Goal: Task Accomplishment & Management: Complete application form

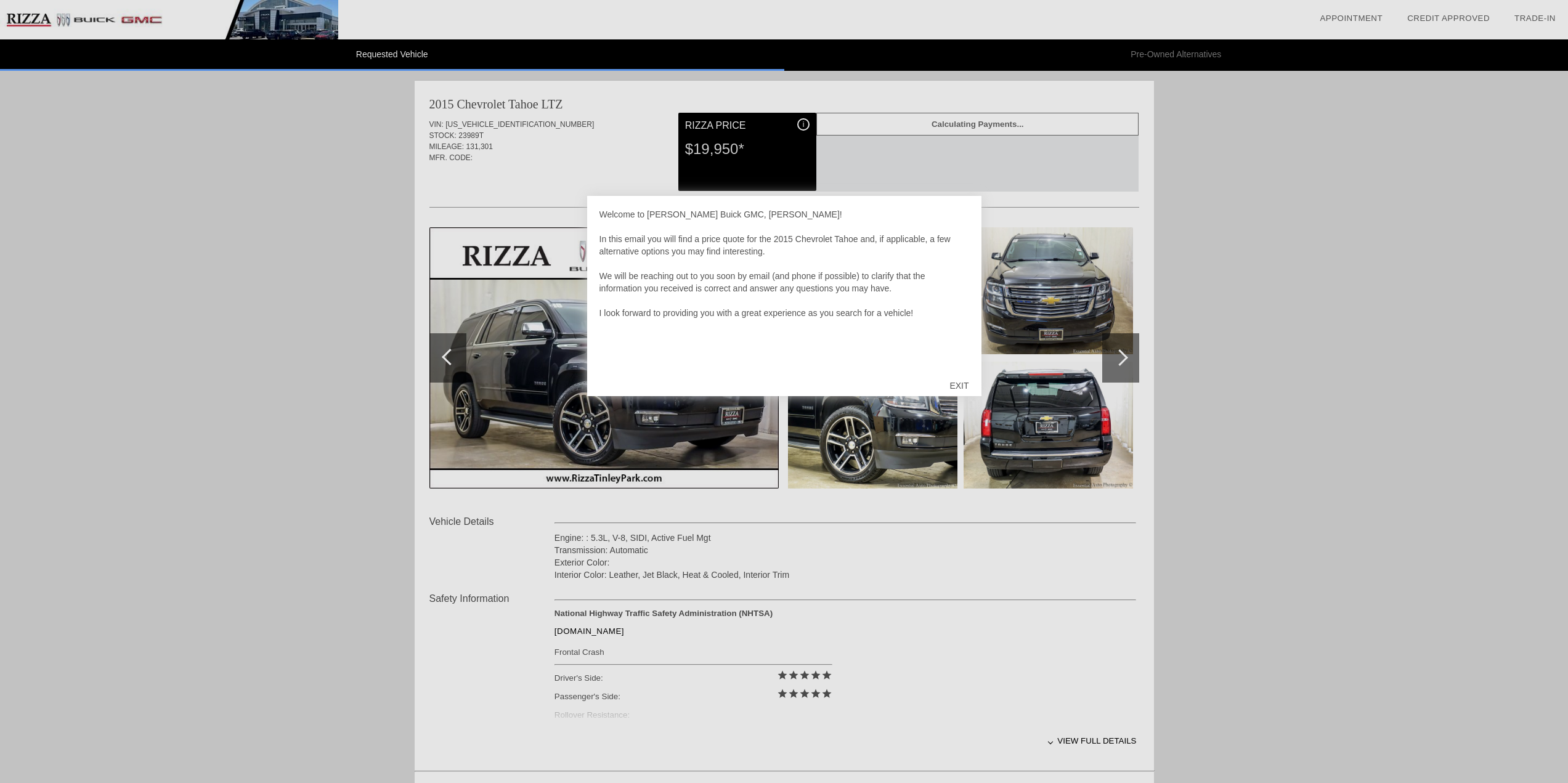
click at [1122, 356] on div at bounding box center [784, 392] width 1568 height 783
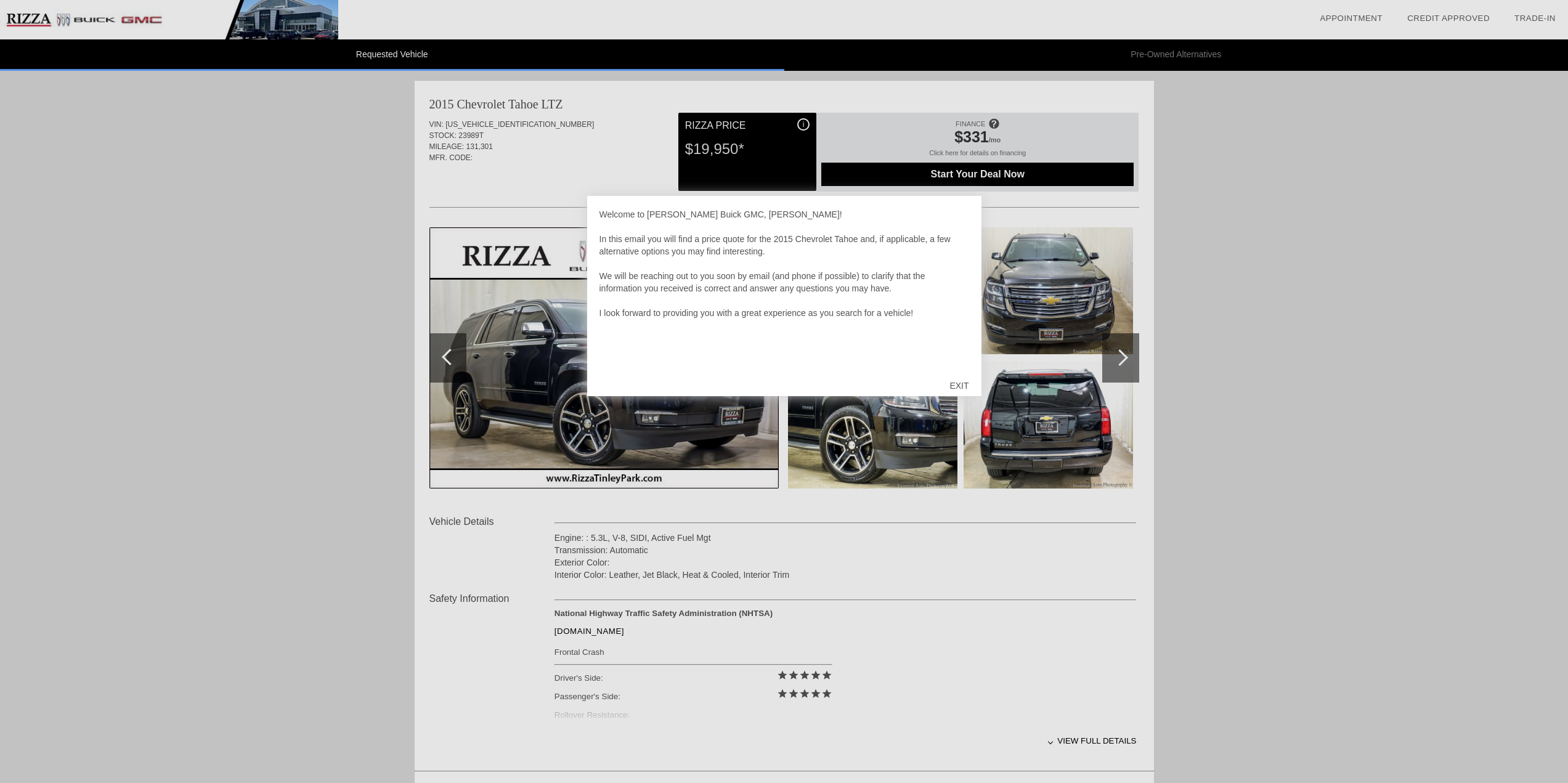
click at [951, 384] on div "EXIT" at bounding box center [959, 385] width 44 height 37
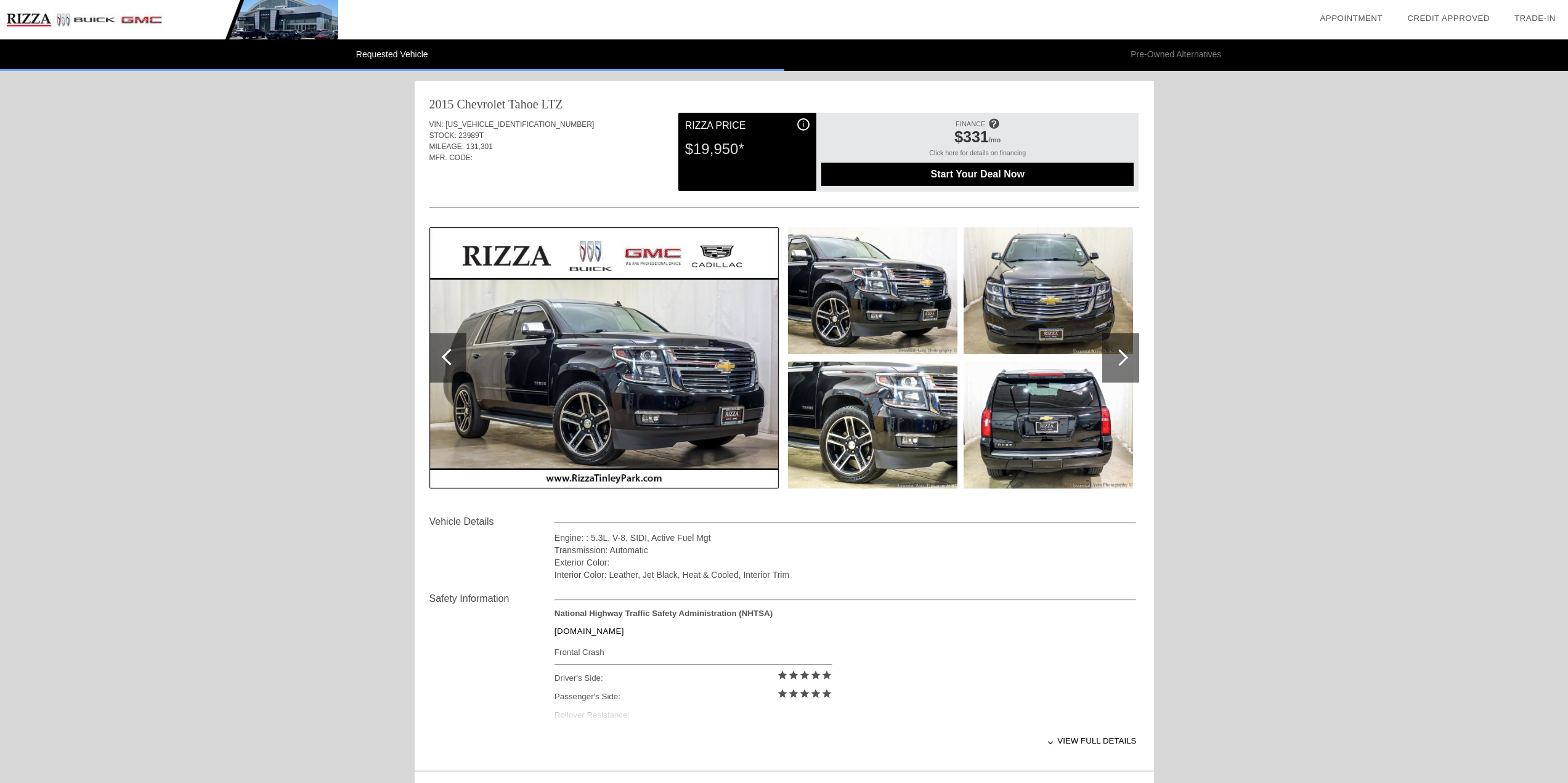
click at [1126, 360] on div at bounding box center [1121, 357] width 37 height 50
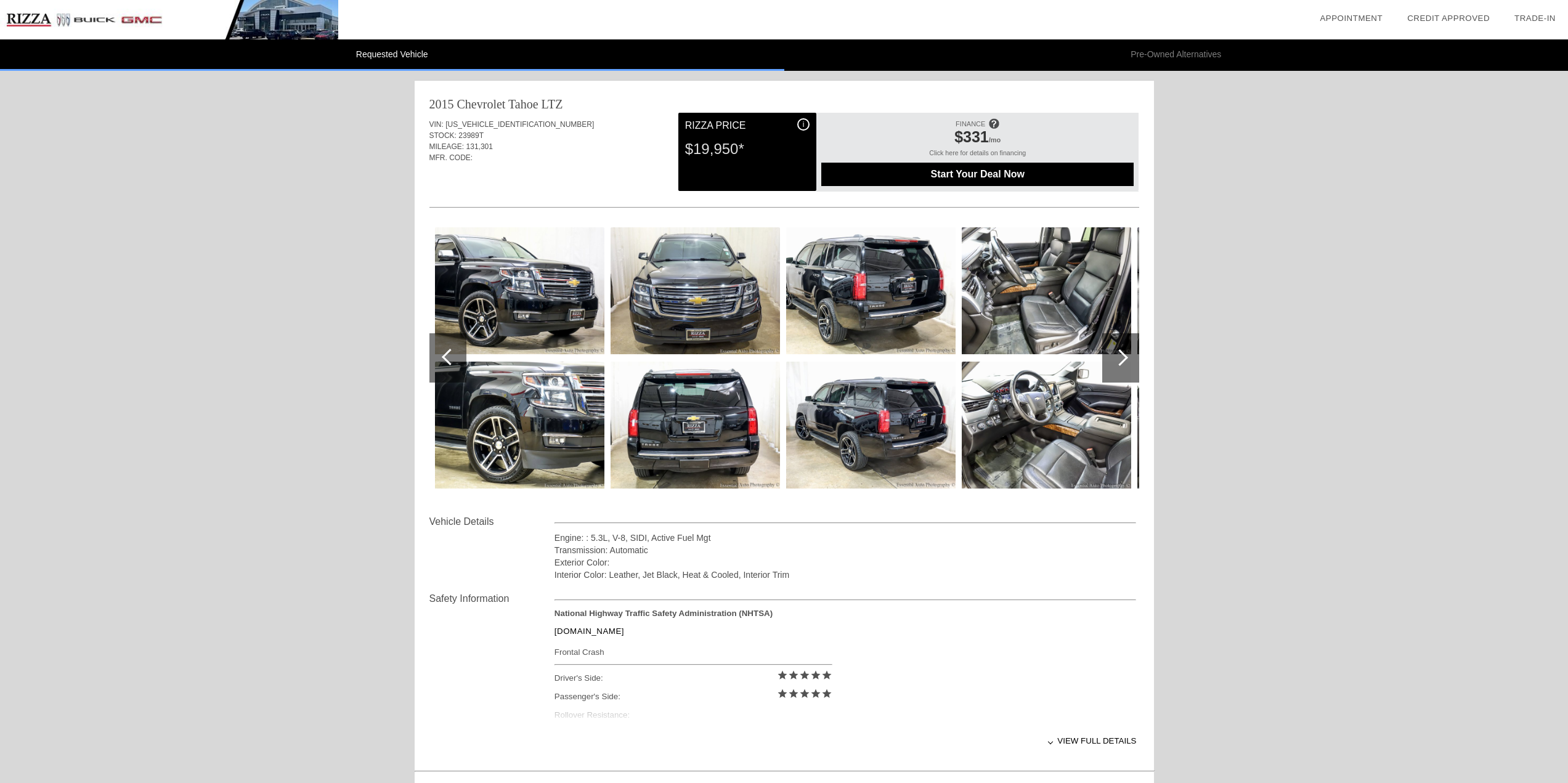
click at [1126, 360] on div at bounding box center [1121, 357] width 37 height 50
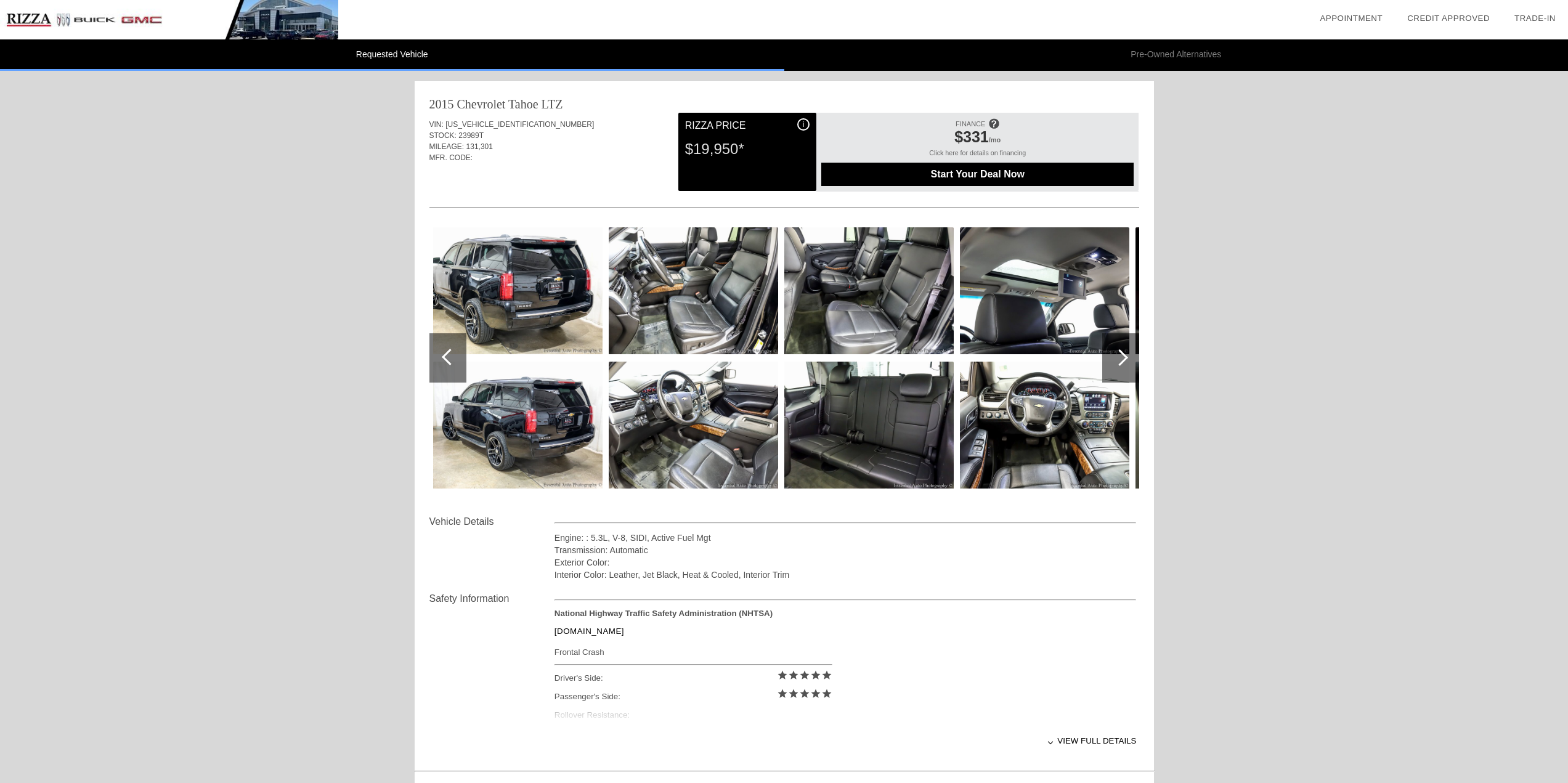
click at [1126, 360] on div at bounding box center [1121, 357] width 37 height 50
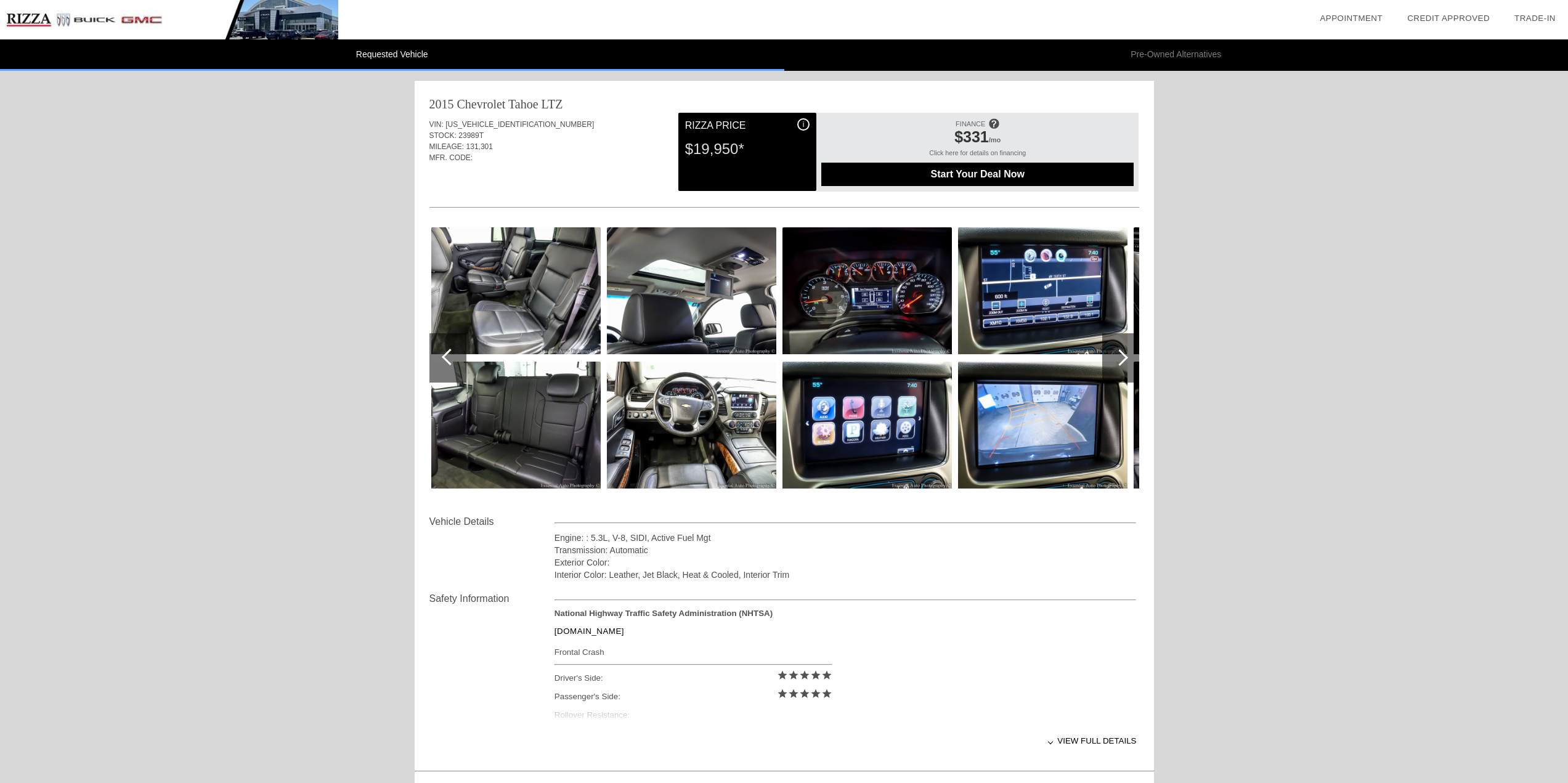
click at [1126, 360] on div at bounding box center [1121, 357] width 37 height 50
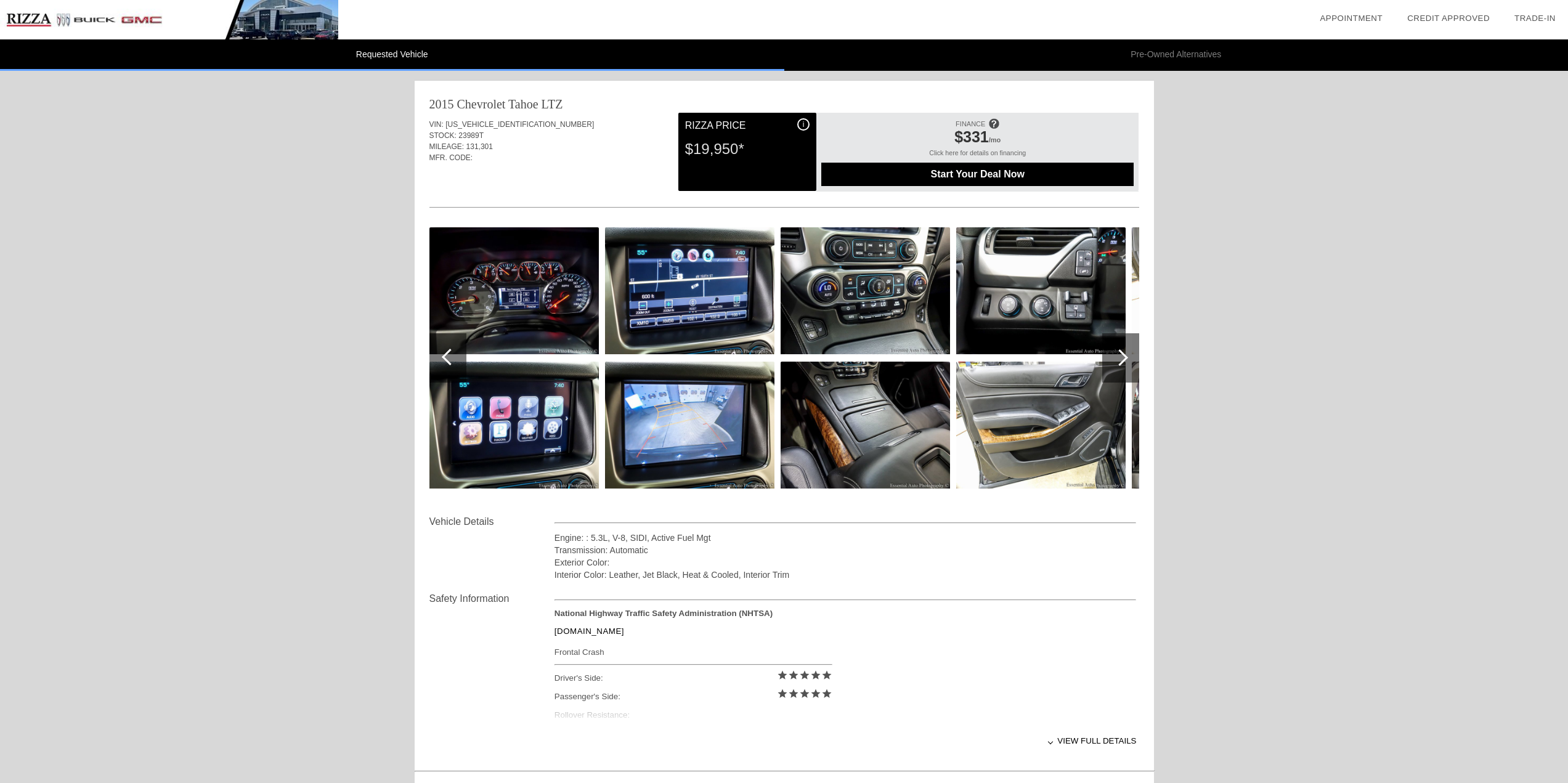
click at [1126, 360] on div at bounding box center [1121, 357] width 37 height 50
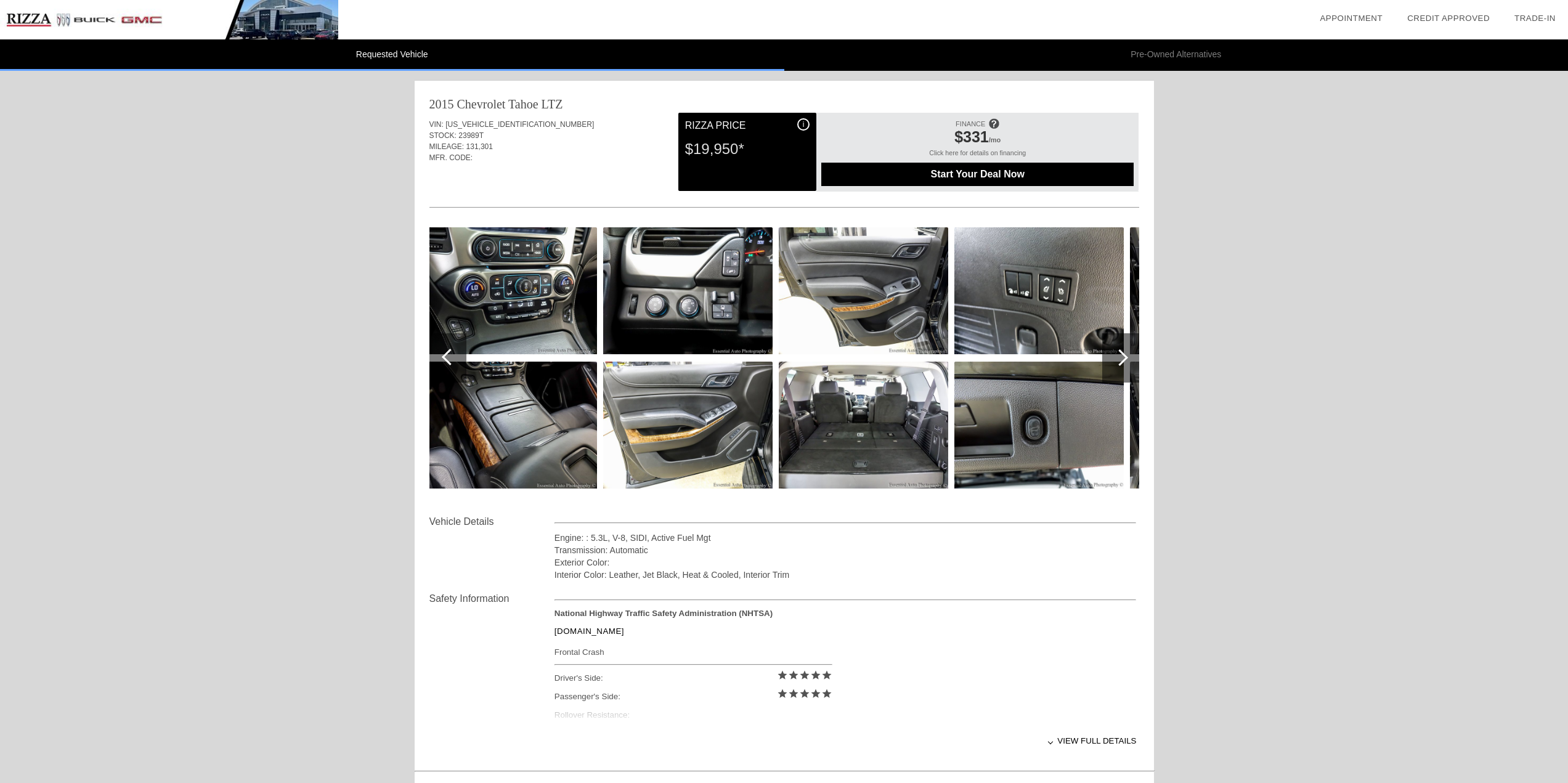
click at [1126, 360] on div at bounding box center [1121, 357] width 37 height 50
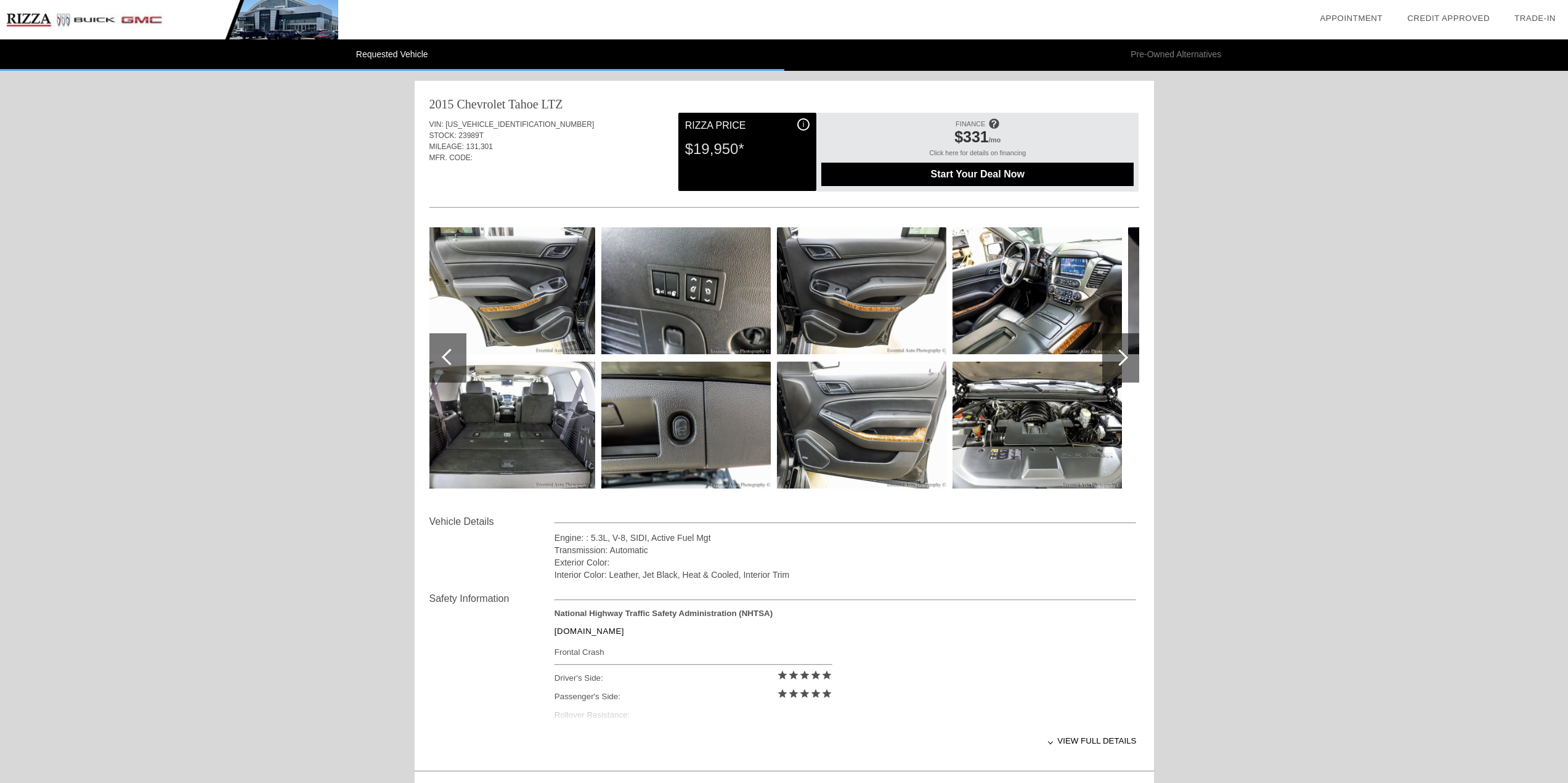
click at [1135, 356] on div at bounding box center [1121, 357] width 37 height 50
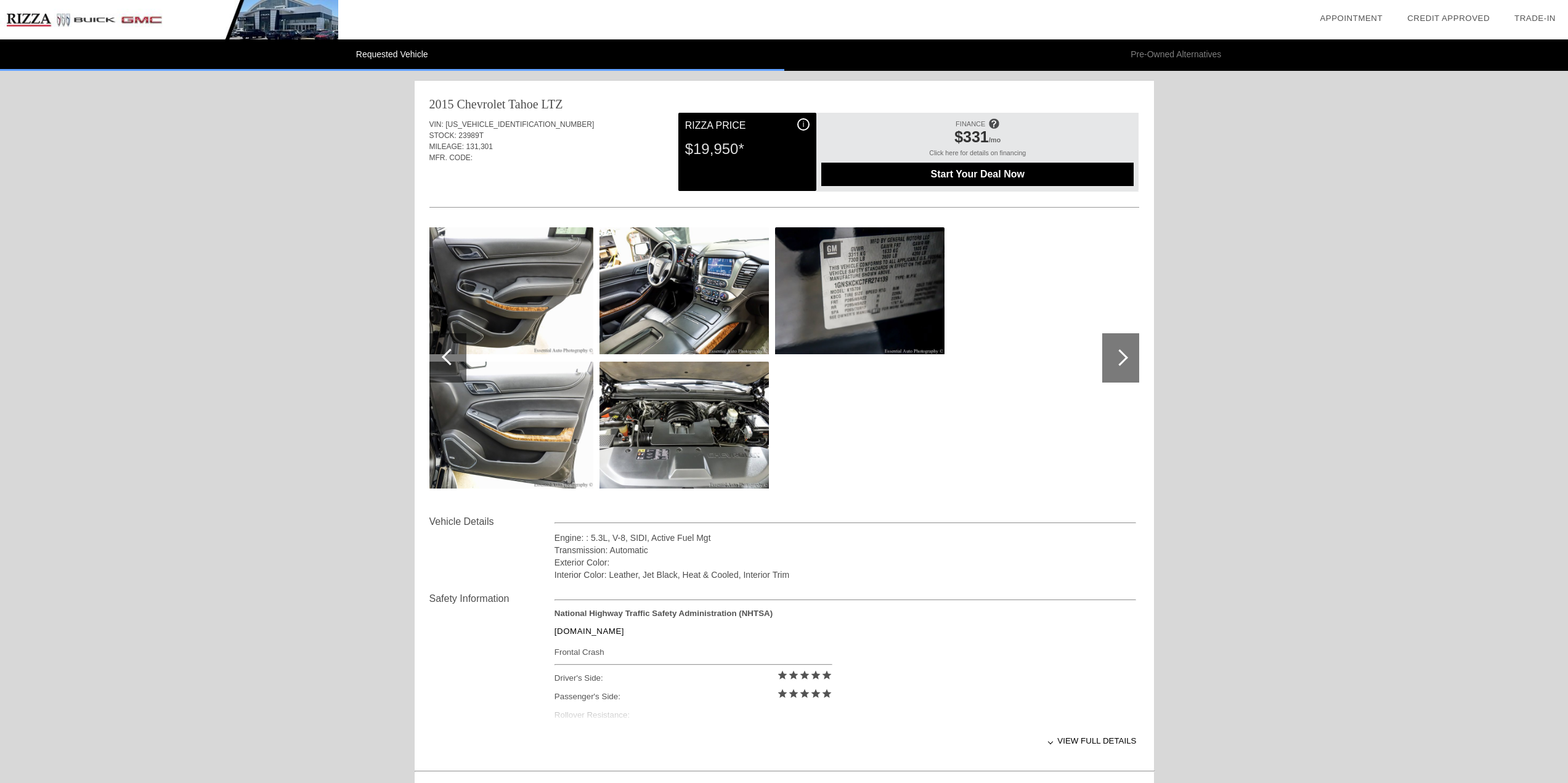
click at [1130, 356] on div at bounding box center [1121, 357] width 37 height 50
